Goal: Transaction & Acquisition: Purchase product/service

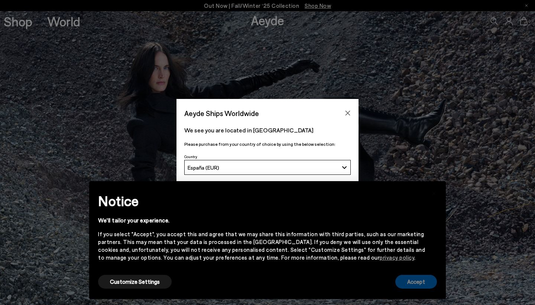
click at [410, 284] on button "Accept" at bounding box center [416, 282] width 42 height 14
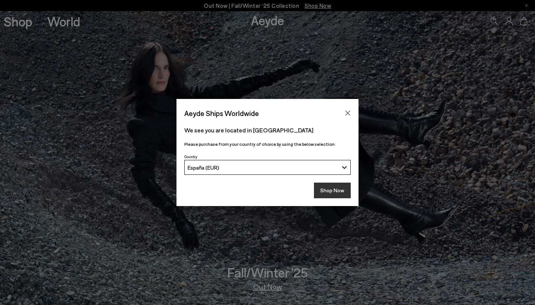
click at [328, 197] on button "Shop Now" at bounding box center [332, 190] width 37 height 16
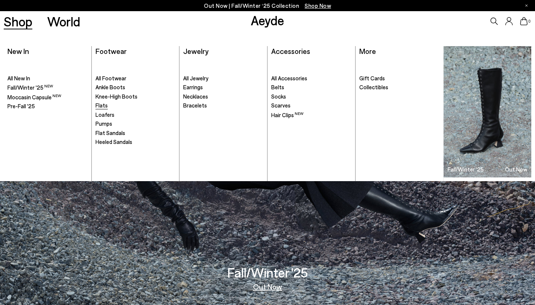
click at [101, 106] on span "Flats" at bounding box center [102, 105] width 12 height 7
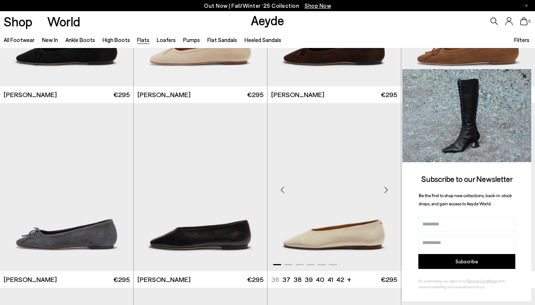
scroll to position [1902, 0]
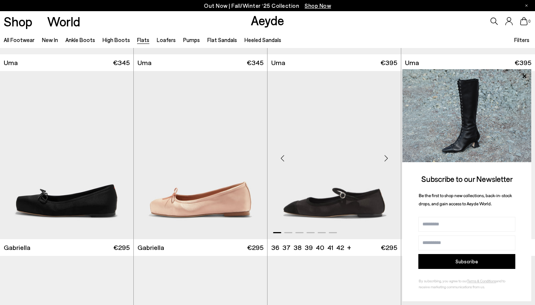
scroll to position [3301, 0]
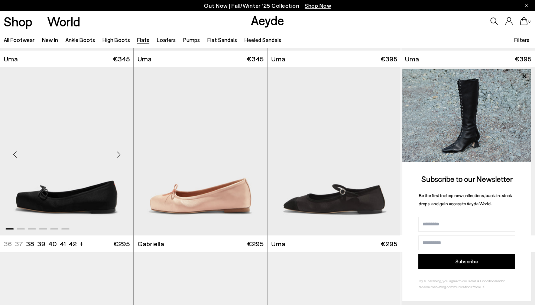
click at [114, 160] on div "Next slide" at bounding box center [118, 154] width 22 height 22
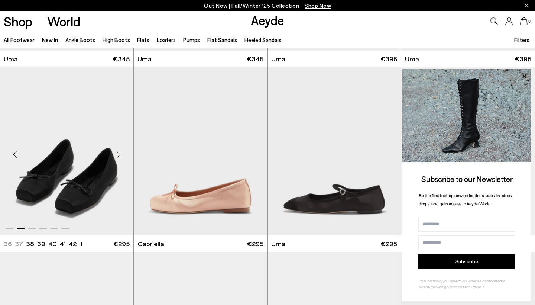
click at [114, 160] on div "Next slide" at bounding box center [118, 154] width 22 height 22
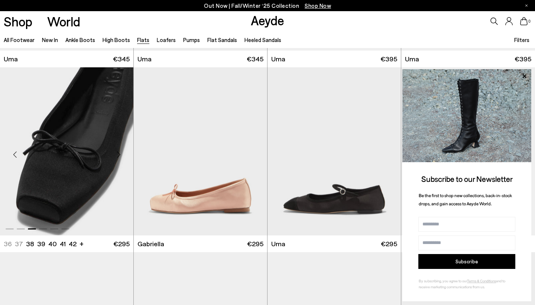
click at [114, 160] on div "Next slide" at bounding box center [118, 154] width 22 height 22
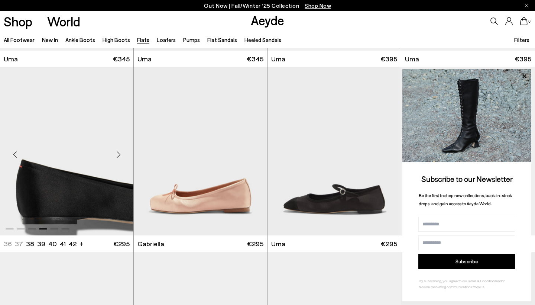
click at [114, 160] on div "Next slide" at bounding box center [118, 154] width 22 height 22
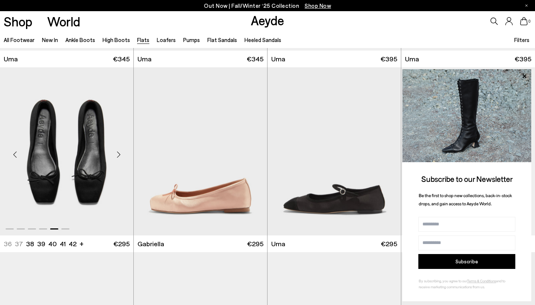
click at [115, 160] on div "Next slide" at bounding box center [118, 154] width 22 height 22
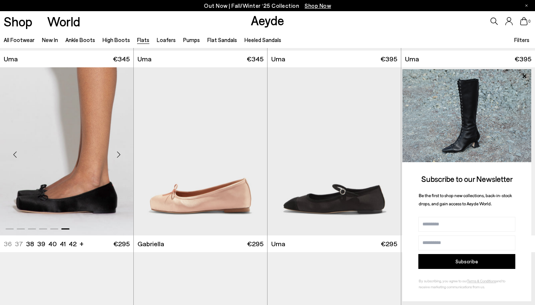
click at [115, 160] on div "Next slide" at bounding box center [118, 154] width 22 height 22
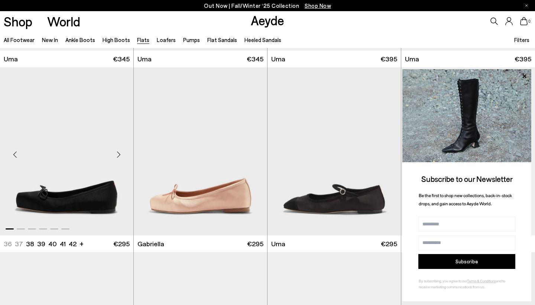
click at [115, 160] on div "Next slide" at bounding box center [118, 154] width 22 height 22
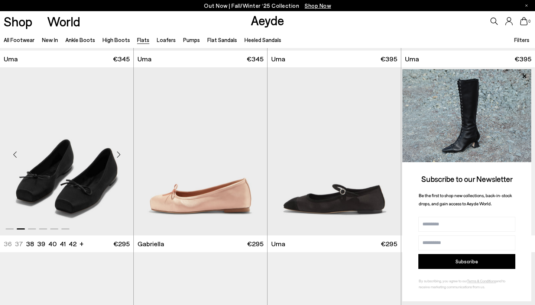
click at [115, 160] on div "Next slide" at bounding box center [118, 154] width 22 height 22
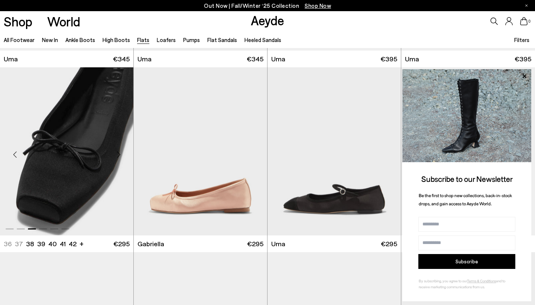
click at [115, 160] on div "Next slide" at bounding box center [118, 154] width 22 height 22
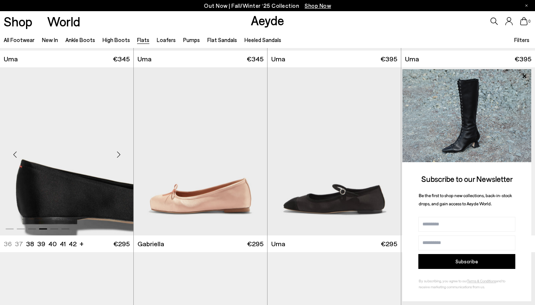
click at [115, 160] on div "Next slide" at bounding box center [118, 154] width 22 height 22
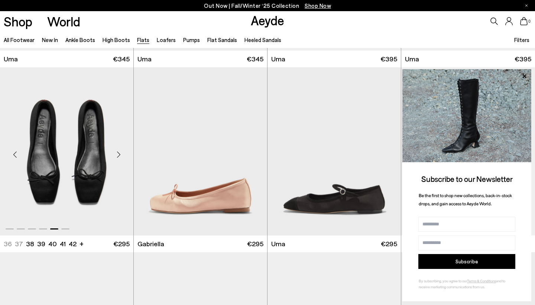
click at [115, 160] on div "Next slide" at bounding box center [118, 154] width 22 height 22
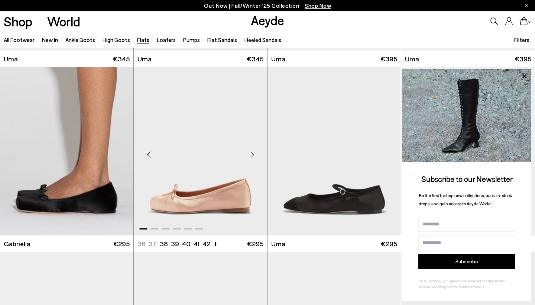
click at [250, 155] on div "Next slide" at bounding box center [252, 154] width 22 height 22
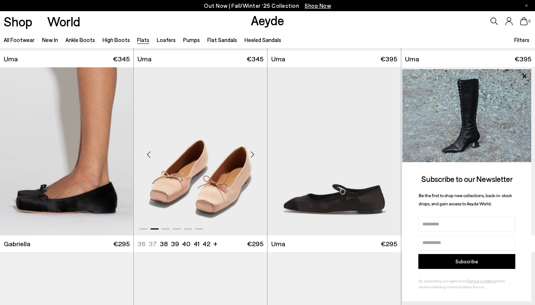
click at [250, 155] on div "Next slide" at bounding box center [252, 154] width 22 height 22
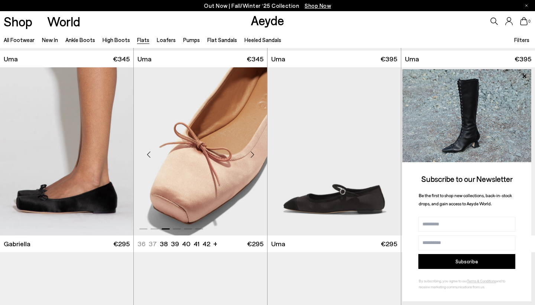
click at [250, 155] on div "Next slide" at bounding box center [252, 154] width 22 height 22
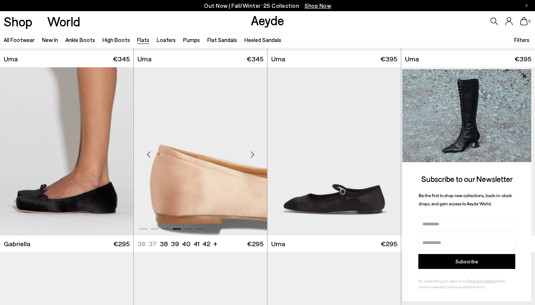
click at [250, 155] on div "Next slide" at bounding box center [252, 154] width 22 height 22
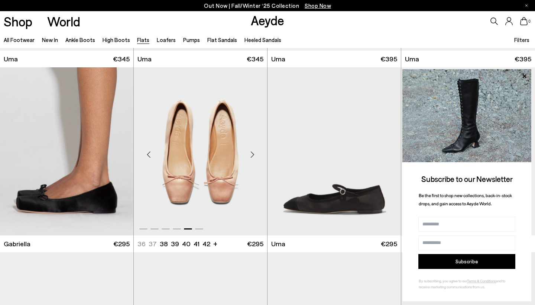
click at [250, 155] on div "Next slide" at bounding box center [252, 154] width 22 height 22
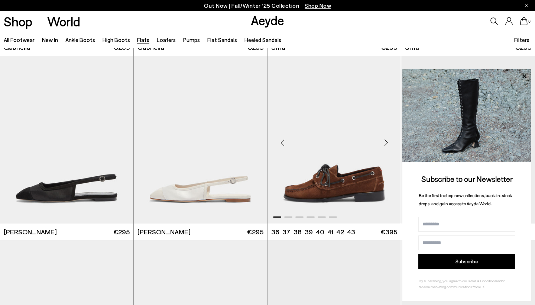
scroll to position [3498, 0]
